Goal: Task Accomplishment & Management: Use online tool/utility

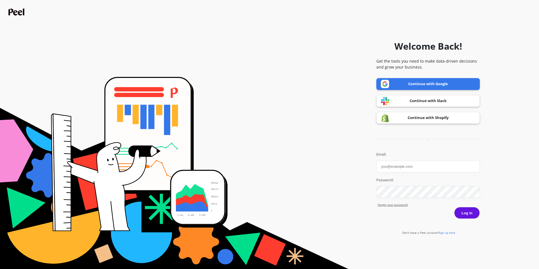
drag, startPoint x: 0, startPoint y: 0, endPoint x: 400, endPoint y: 168, distance: 433.6
click at [400, 168] on input "Email:" at bounding box center [427, 167] width 103 height 12
type input "[EMAIL_ADDRESS][DOMAIN_NAME]"
click at [466, 214] on button "Log in" at bounding box center [467, 213] width 26 height 12
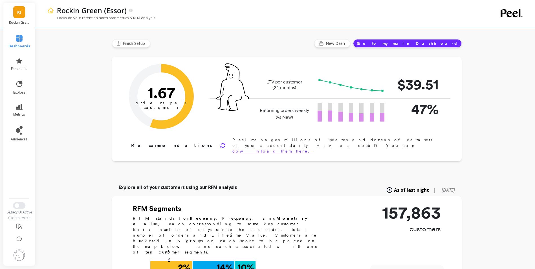
click at [18, 15] on span "R(" at bounding box center [19, 12] width 4 height 6
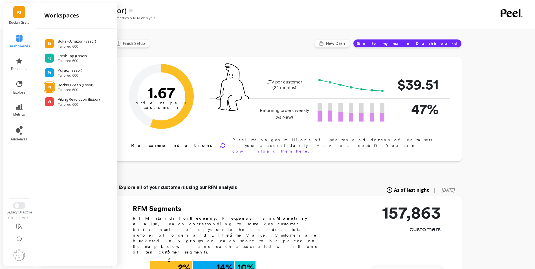
click at [18, 15] on span "R(" at bounding box center [19, 12] width 4 height 6
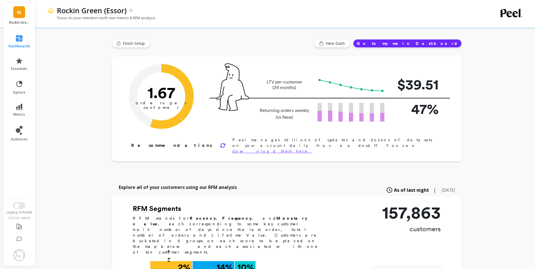
click at [18, 259] on img at bounding box center [19, 254] width 11 height 11
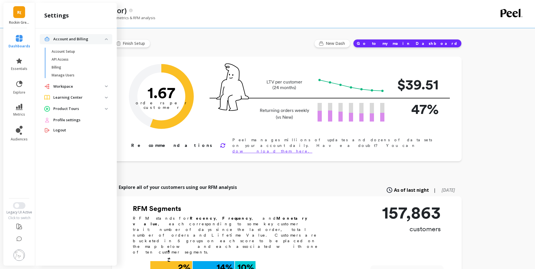
click at [80, 87] on p "Workspace" at bounding box center [79, 87] width 52 height 6
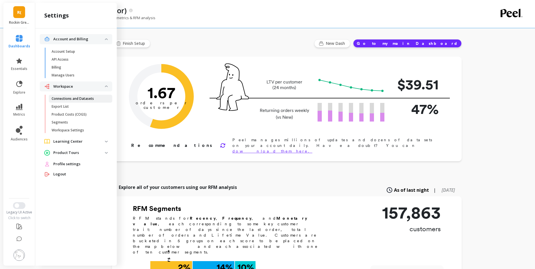
click at [82, 96] on p "Connections and Datasets" at bounding box center [73, 98] width 42 height 5
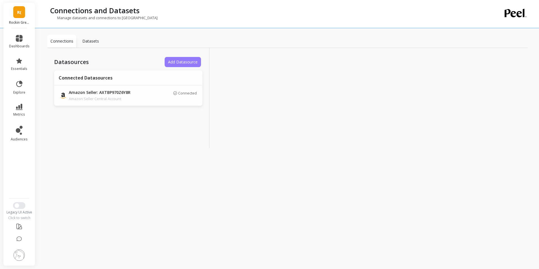
click at [175, 62] on span "Add Datasource" at bounding box center [183, 61] width 30 height 5
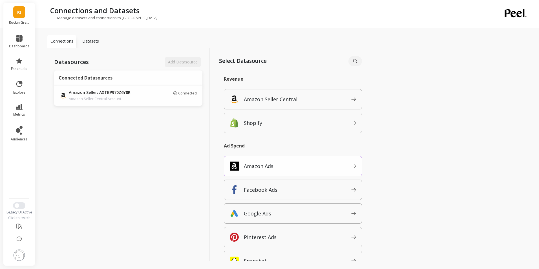
click at [255, 166] on p "Amazon Ads" at bounding box center [259, 166] width 30 height 8
